Goal: Task Accomplishment & Management: Manage account settings

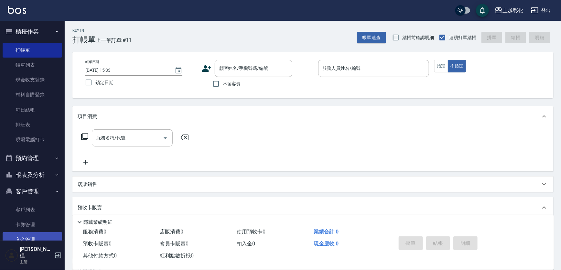
scroll to position [59, 0]
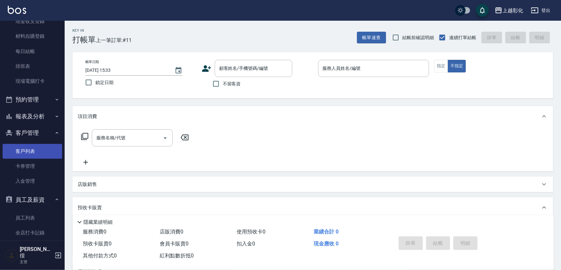
click at [33, 149] on link "客戶列表" at bounding box center [33, 151] width 60 height 15
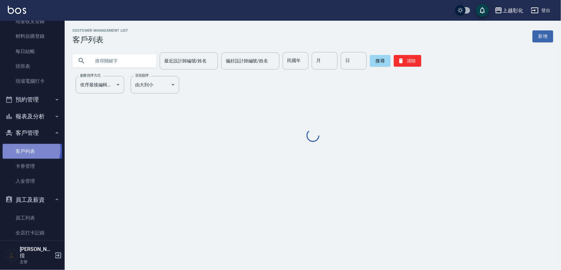
click at [27, 149] on link "客戶列表" at bounding box center [33, 151] width 60 height 15
click at [109, 59] on input "text" at bounding box center [121, 60] width 61 height 17
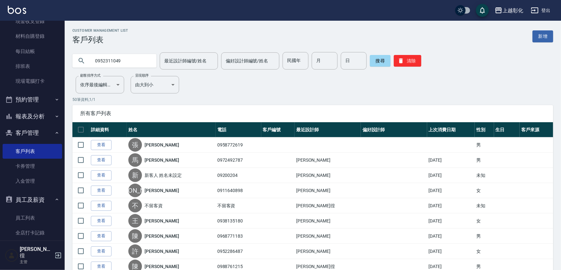
type input "0952311049"
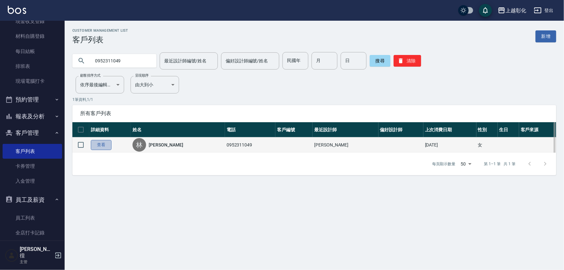
click at [101, 149] on link "查看" at bounding box center [101, 145] width 21 height 10
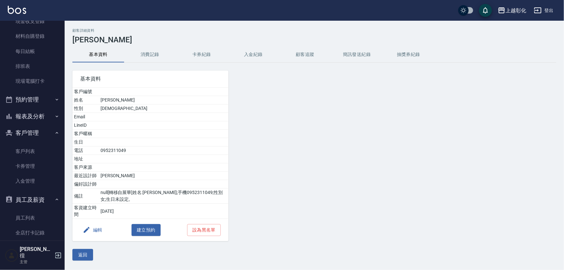
click at [257, 53] on button "入金紀錄" at bounding box center [254, 55] width 52 height 16
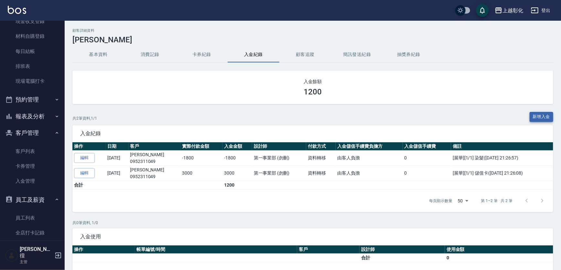
click at [543, 117] on button "新增入金" at bounding box center [542, 117] width 24 height 10
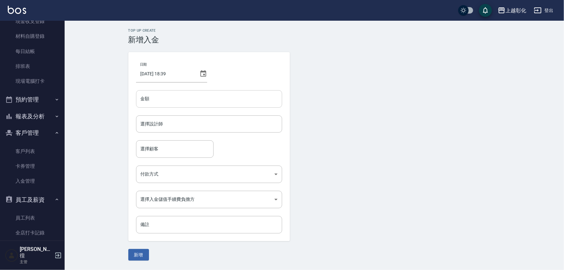
click at [166, 99] on input "金額" at bounding box center [209, 98] width 146 height 17
type input "-1200"
click at [170, 124] on input "選擇設計師" at bounding box center [209, 123] width 140 height 11
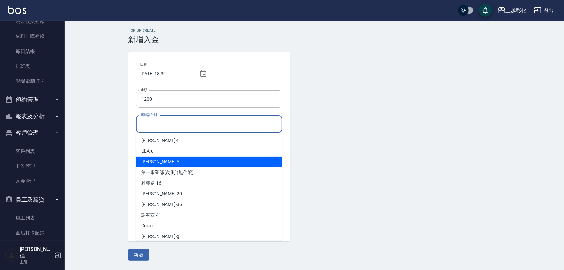
click at [155, 159] on div "[PERSON_NAME] -Y" at bounding box center [209, 162] width 146 height 11
type input "[PERSON_NAME]-Y"
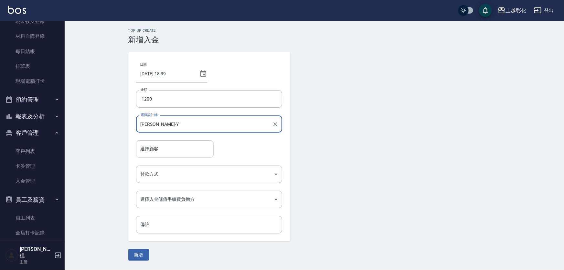
click at [167, 147] on input "選擇顧客" at bounding box center [175, 148] width 72 height 11
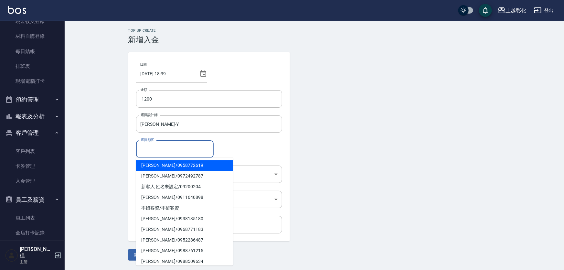
click at [169, 164] on span "[PERSON_NAME]/ 0958772619" at bounding box center [184, 165] width 97 height 11
type input "[PERSON_NAME]/0958772619"
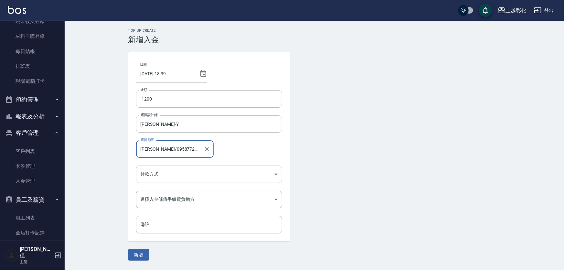
click at [158, 172] on body "上越彰化 登出 櫃檯作業 打帳單 帳單列表 現金收支登錄 材料自購登錄 每日結帳 排班表 現場電腦打卡 預約管理 預約管理 單日預約紀錄 單週預約紀錄 報表及…" at bounding box center [282, 135] width 564 height 270
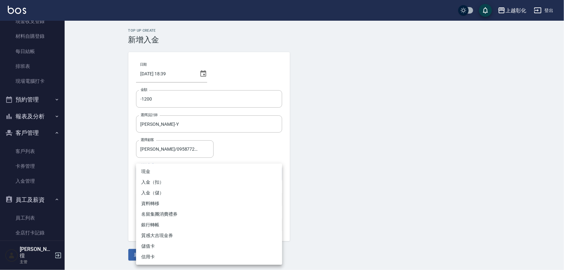
click at [155, 180] on li "入金（扣）" at bounding box center [209, 182] width 146 height 11
type input "入金（扣）"
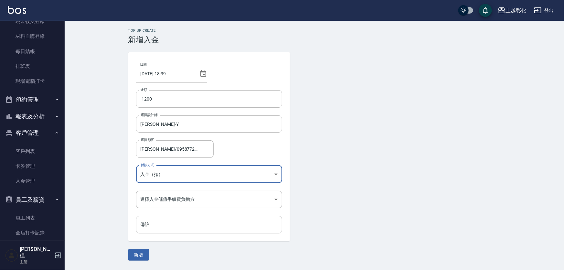
click at [163, 224] on input "備註" at bounding box center [209, 224] width 146 height 17
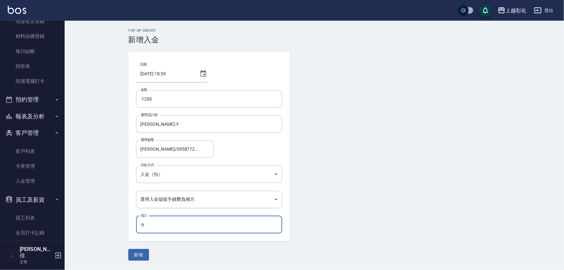
type input "-"
type input "而"
click at [155, 229] on input "兒" at bounding box center [209, 224] width 146 height 17
click at [194, 229] on input "兒子/[PERSON_NAME]斯利捲" at bounding box center [209, 224] width 146 height 17
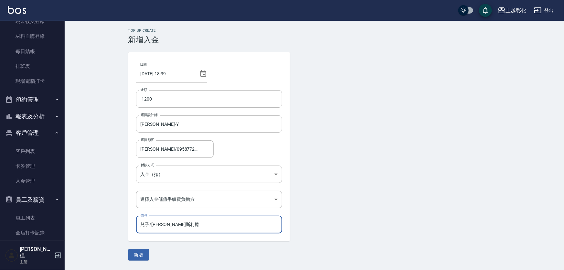
click at [156, 224] on input "兒子/[PERSON_NAME]斯利捲" at bounding box center [209, 224] width 146 height 17
click at [183, 225] on input "兒子/[PERSON_NAME]斯利捲" at bounding box center [209, 224] width 146 height 17
type input "兒子/[PERSON_NAME]斯利捲"
click at [139, 254] on button "新增" at bounding box center [138, 255] width 21 height 12
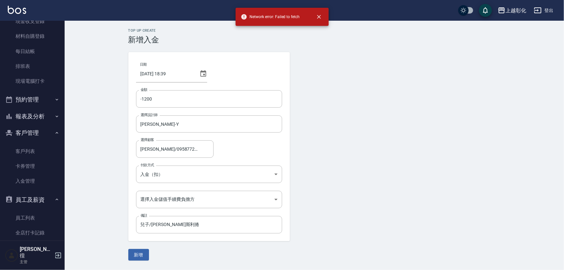
click at [338, 75] on form "日期 [DATE] 18:39 金額 -1200 金額 選擇設計師 [PERSON_NAME]-Y 選擇設計師 選擇顧客 [PERSON_NAME]/0958…" at bounding box center [314, 156] width 373 height 209
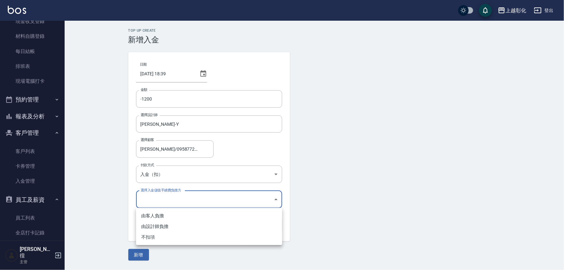
click at [252, 201] on body "上越彰化 登出 櫃檯作業 打帳單 帳單列表 現金收支登錄 材料自購登錄 每日結帳 排班表 現場電腦打卡 預約管理 預約管理 單日預約紀錄 單週預約紀錄 報表及…" at bounding box center [282, 135] width 564 height 270
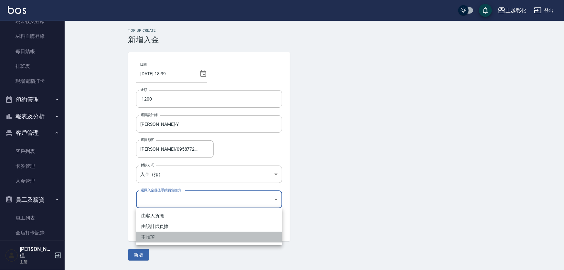
click at [151, 234] on li "不扣項" at bounding box center [209, 237] width 146 height 11
type input "WITHOUTHANDLINGFEE"
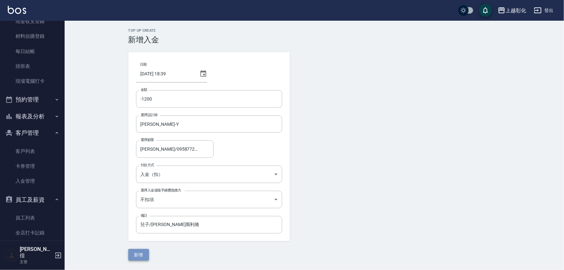
click at [141, 253] on button "新增" at bounding box center [138, 255] width 21 height 12
